Goal: Task Accomplishment & Management: Manage account settings

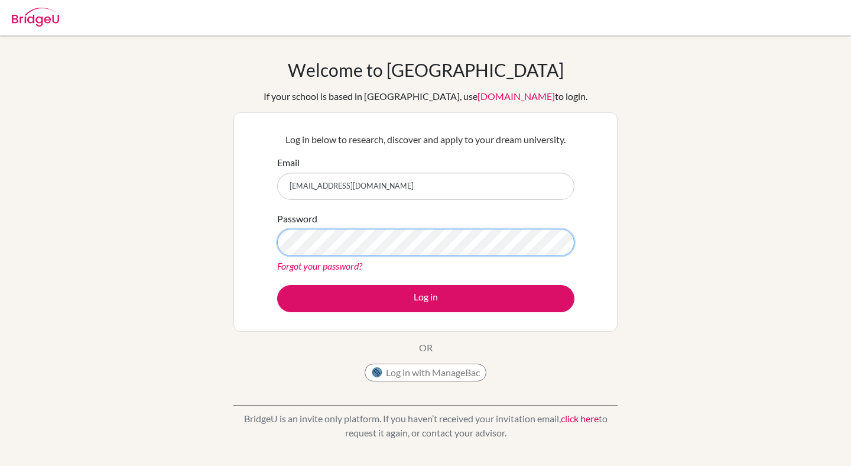
click at [277, 285] on button "Log in" at bounding box center [425, 298] width 297 height 27
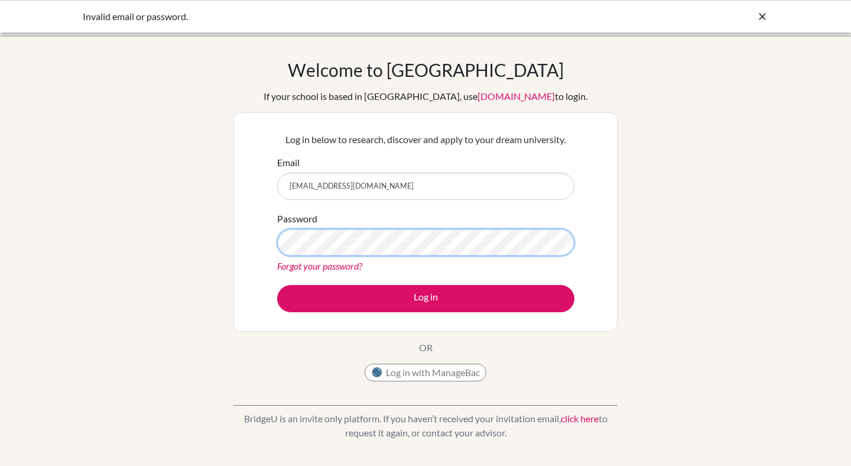
click at [277, 285] on button "Log in" at bounding box center [425, 298] width 297 height 27
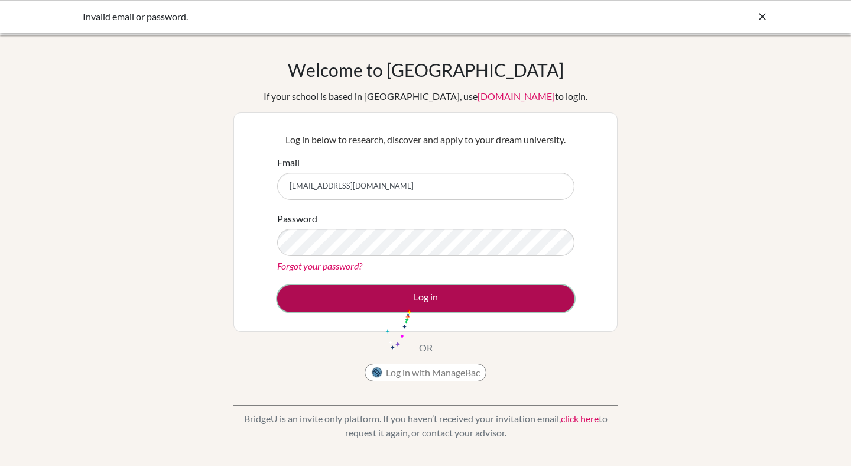
click at [407, 303] on button "Log in" at bounding box center [425, 298] width 297 height 27
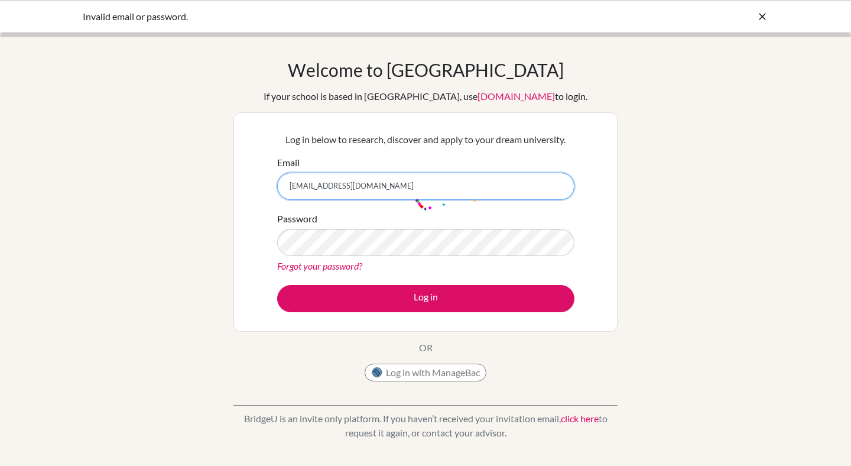
click at [415, 193] on input "[EMAIL_ADDRESS][DOMAIN_NAME]" at bounding box center [425, 186] width 297 height 27
drag, startPoint x: 390, startPoint y: 193, endPoint x: 237, endPoint y: 191, distance: 153.1
click at [237, 191] on div "Log in below to research, discover and apply to your dream university. Email ar…" at bounding box center [425, 221] width 384 height 219
type input "ariana_skinner@my.ofs.edu.sg"
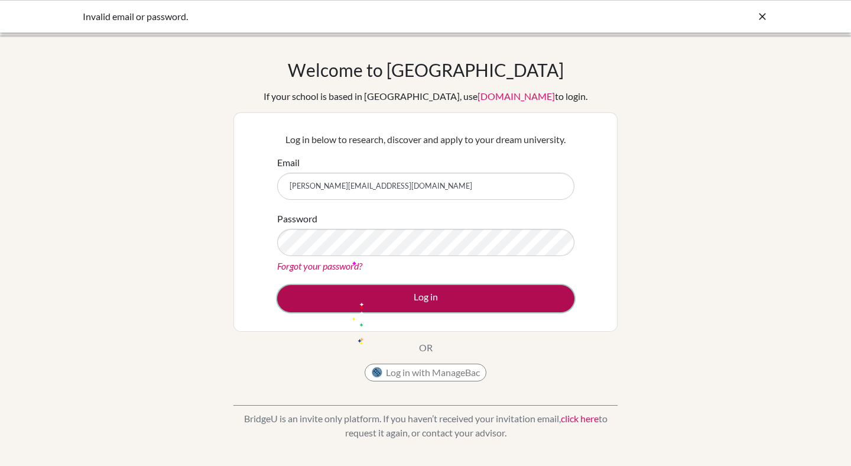
click at [359, 291] on button "Log in" at bounding box center [425, 298] width 297 height 27
